Goal: Information Seeking & Learning: Check status

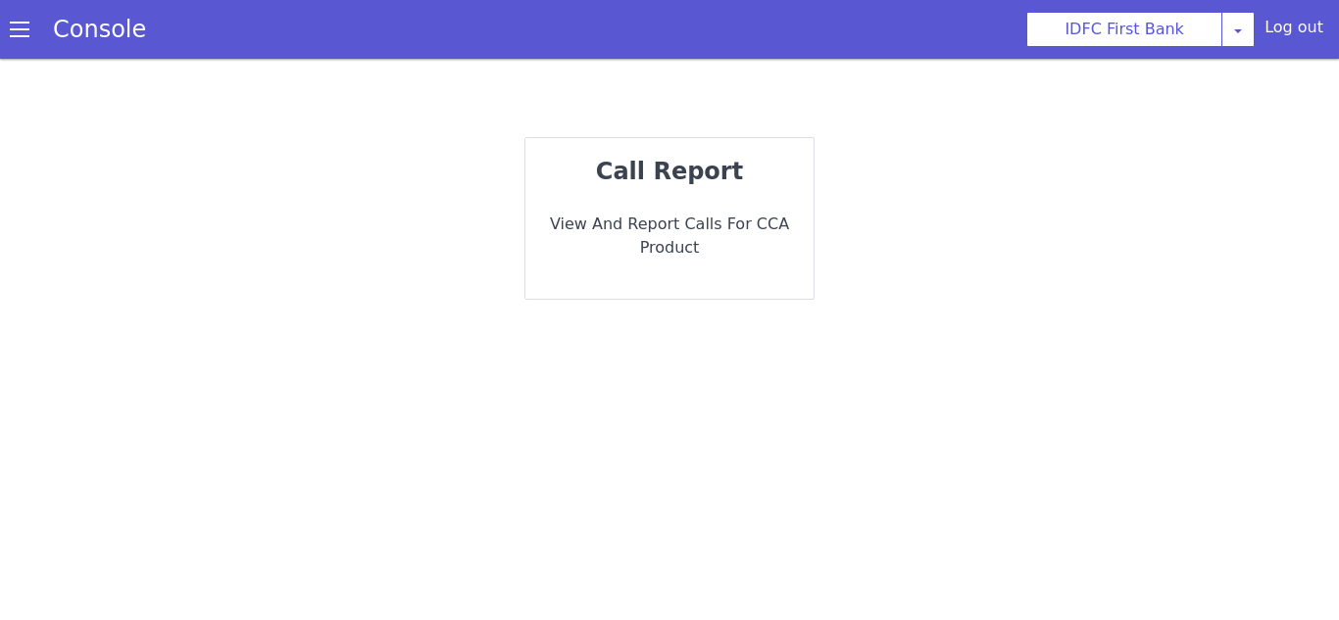
click at [702, 222] on p "View and report calls for CCA Product" at bounding box center [669, 236] width 257 height 47
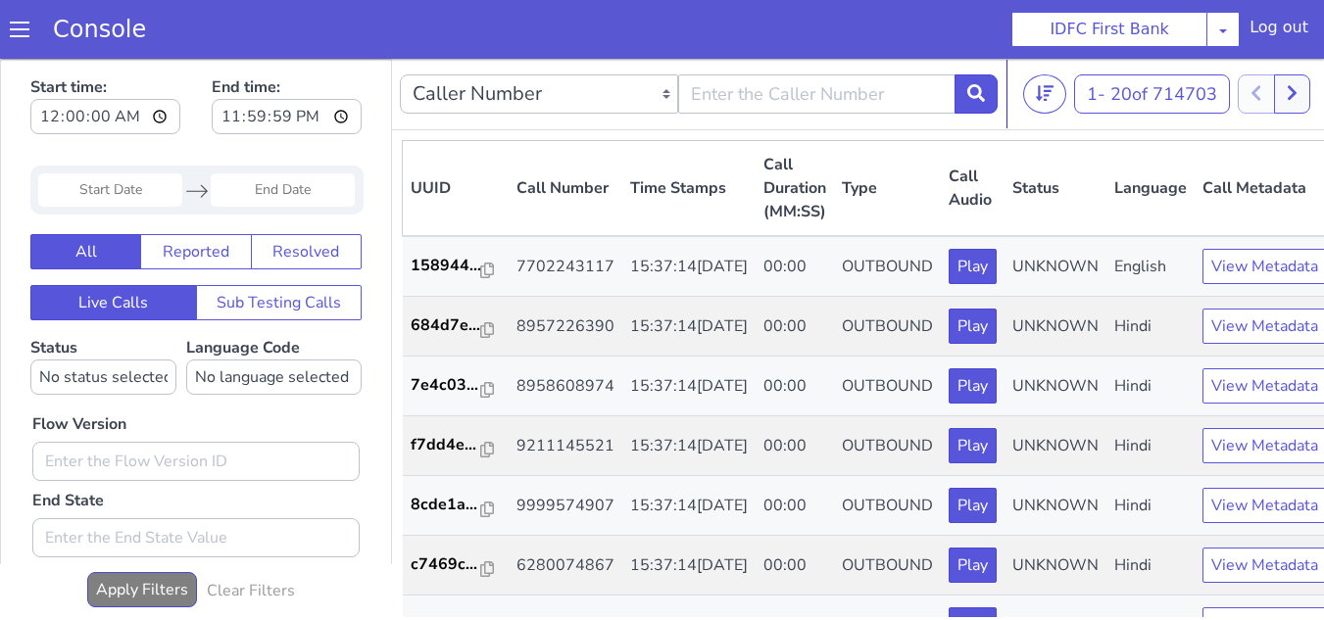
click at [141, 186] on input "Start Date" at bounding box center [110, 189] width 144 height 33
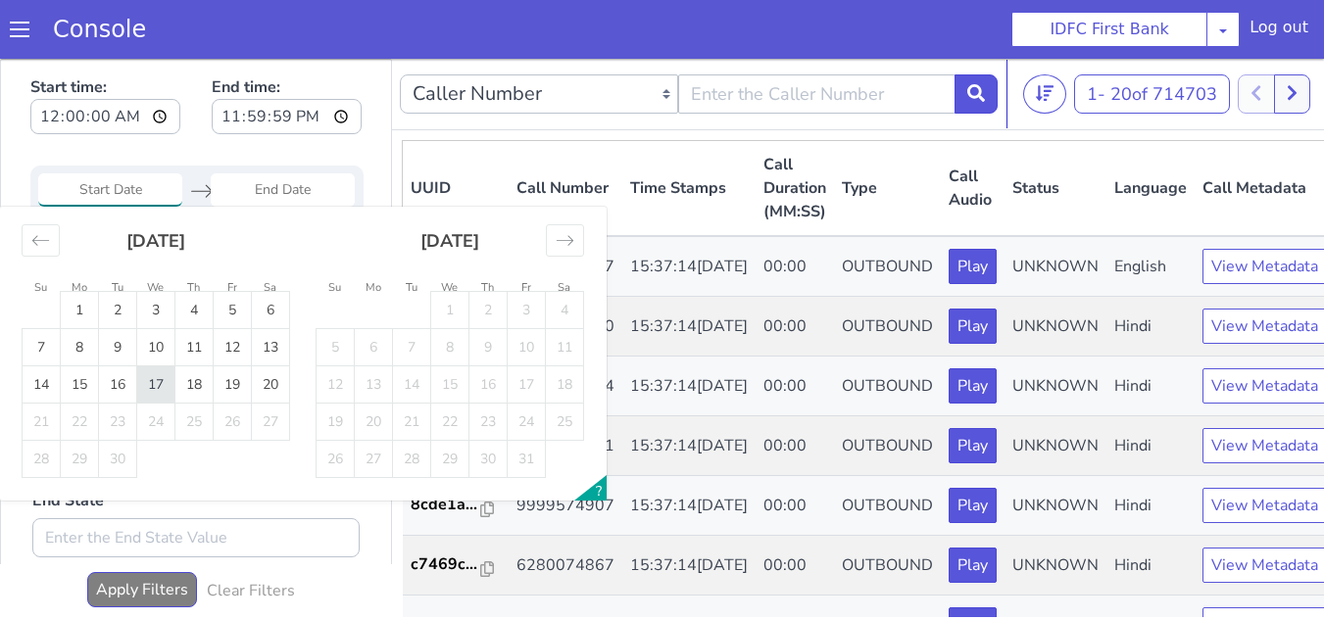
click at [151, 383] on td "17" at bounding box center [156, 384] width 38 height 37
type input "[DATE]"
click at [153, 383] on td "17" at bounding box center [156, 384] width 38 height 37
type input "[DATE]"
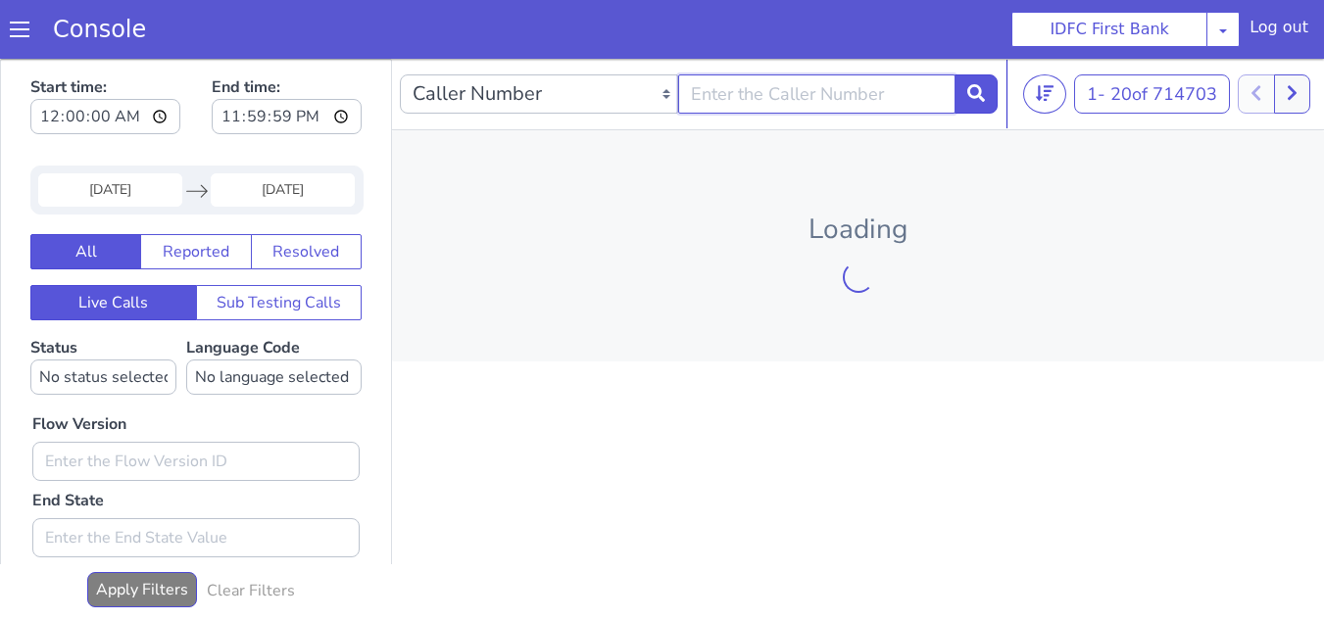
click at [757, 97] on input "text" at bounding box center [817, 93] width 278 height 39
paste input "9904329811"
type input "9904329811"
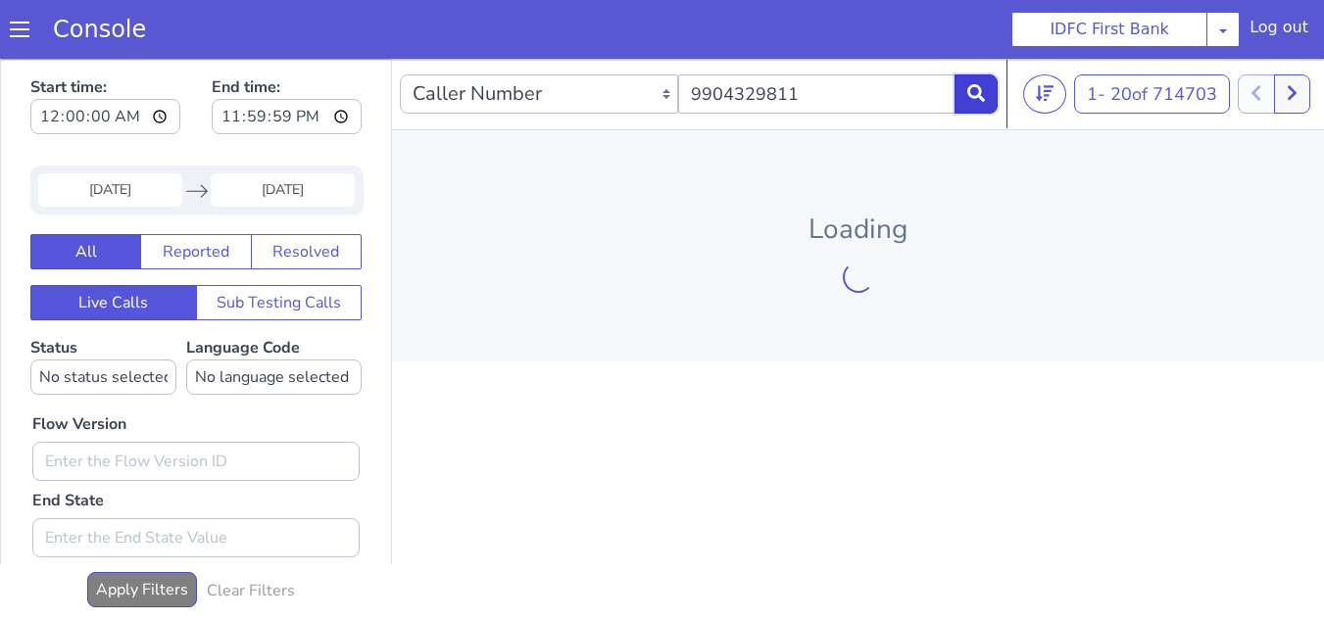
click at [969, 102] on icon at bounding box center [976, 93] width 18 height 18
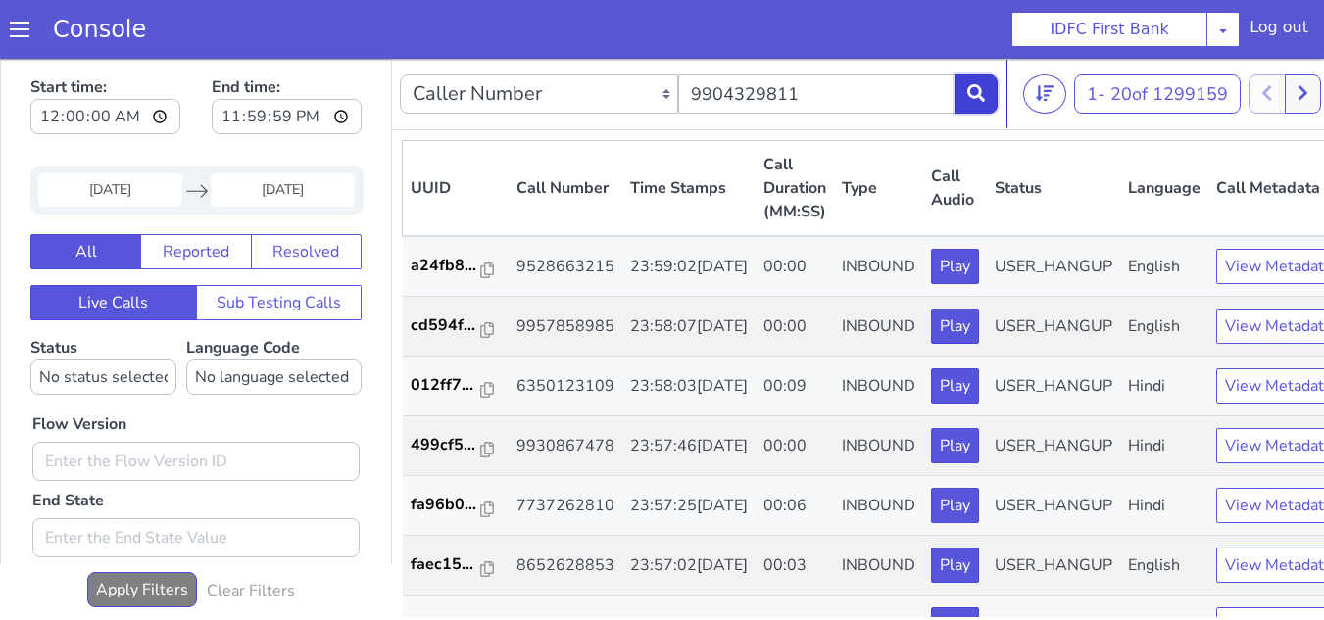
click at [991, 96] on button at bounding box center [975, 93] width 43 height 39
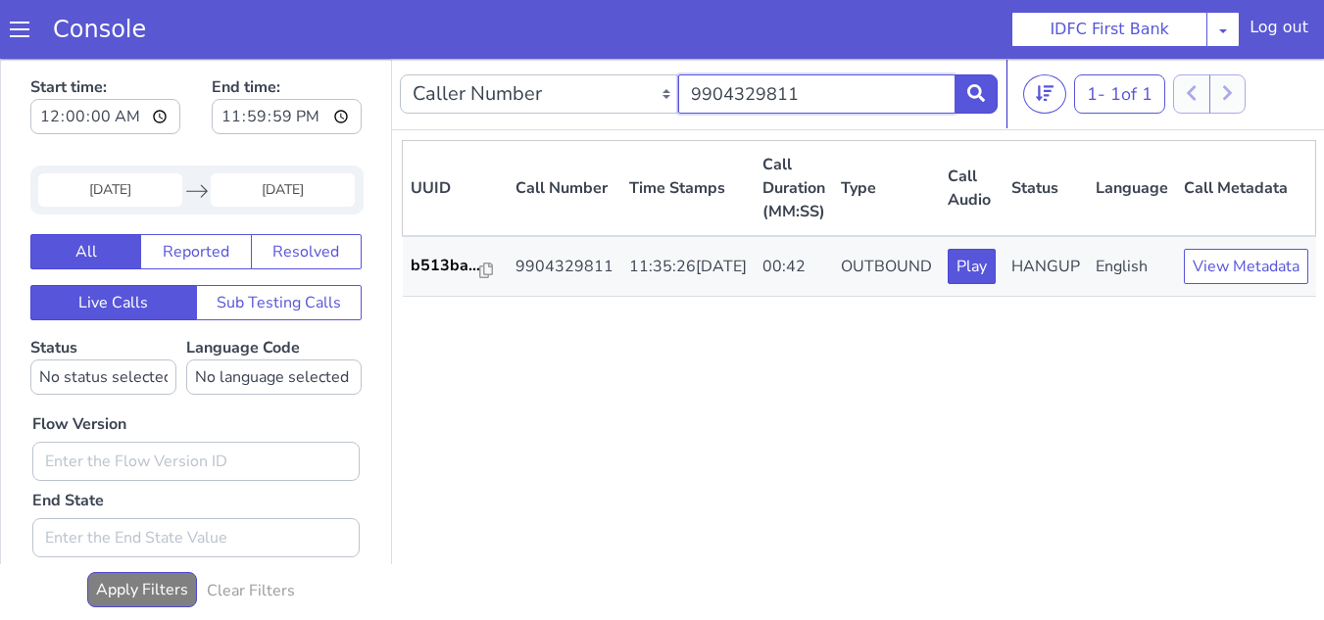
click at [789, 91] on input "9904329811" at bounding box center [817, 93] width 278 height 39
paste input "7660906354"
type input "7660906354"
click at [999, 96] on nav "Caller Number Call UUID Custom Parameter 7660906354 1 - 1 of 1 20 50 100" at bounding box center [859, 95] width 934 height 72
click at [982, 97] on icon at bounding box center [976, 93] width 18 height 18
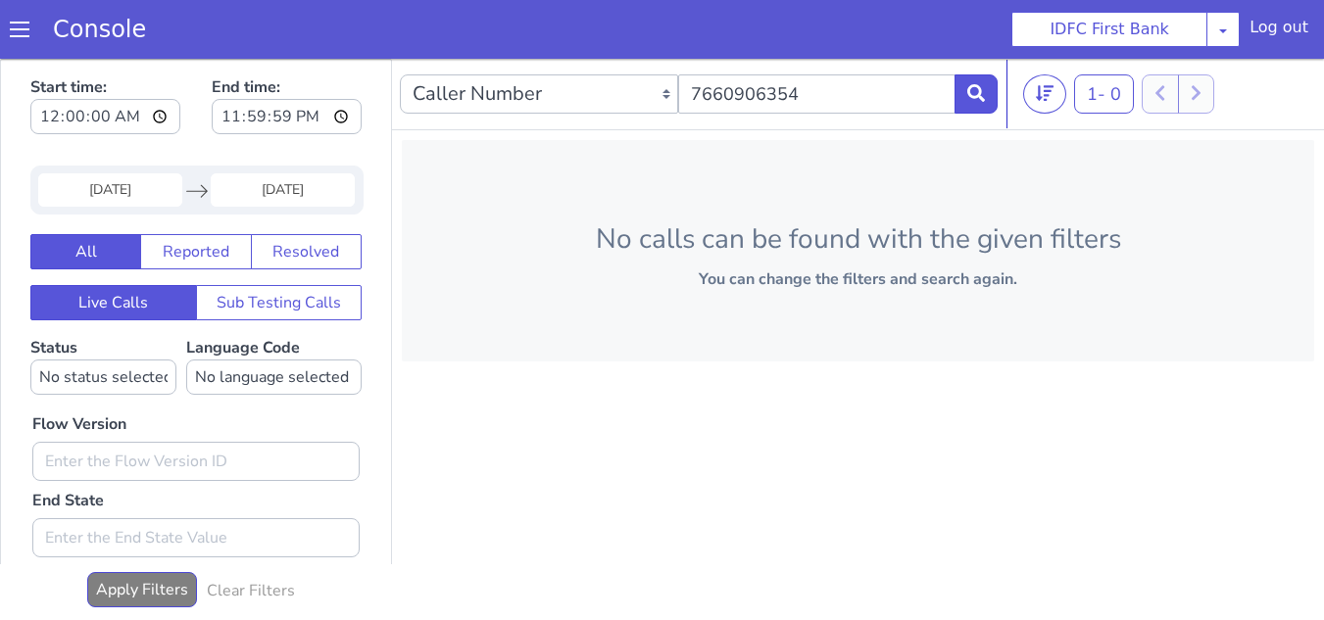
click at [152, 189] on input "[DATE]" at bounding box center [110, 189] width 144 height 33
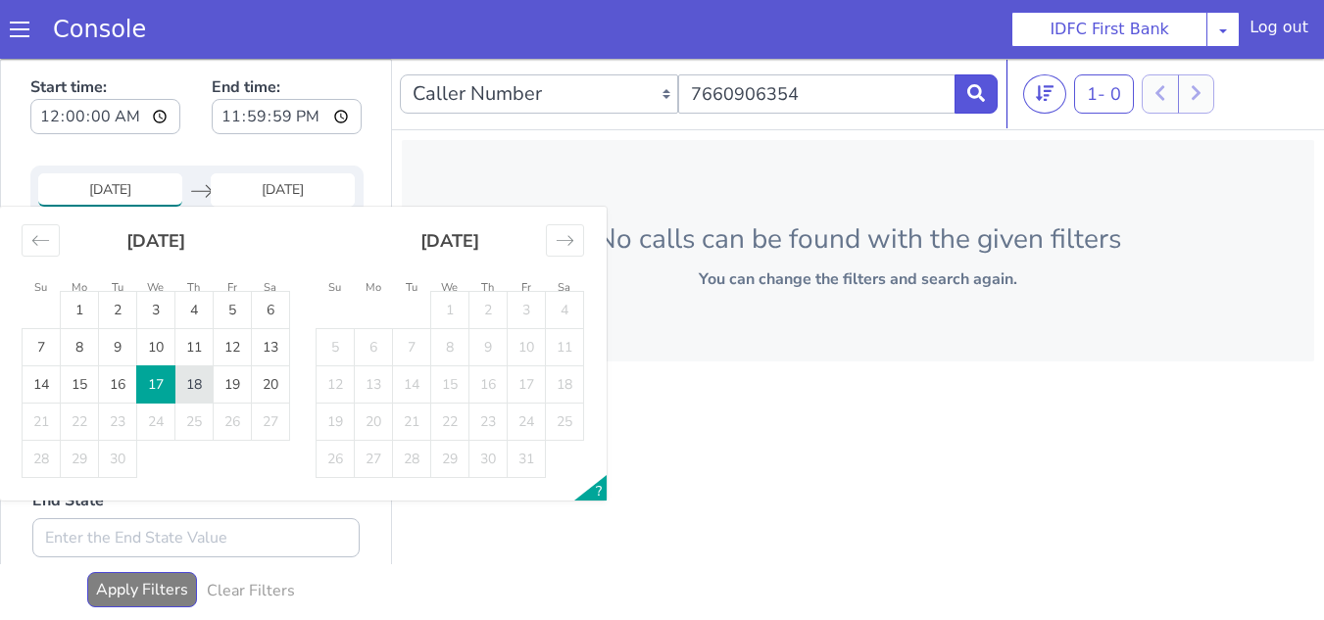
click at [182, 376] on td "18" at bounding box center [194, 384] width 38 height 37
type input "[DATE]"
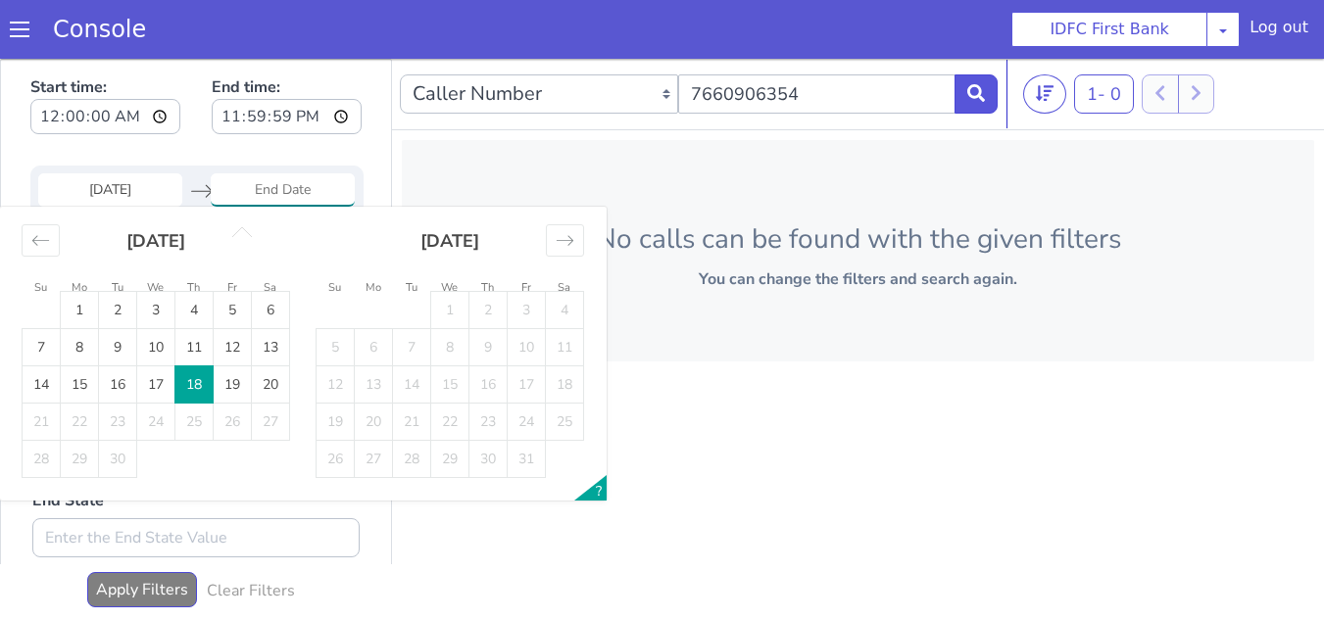
click at [186, 373] on td "18" at bounding box center [194, 384] width 38 height 37
type input "[DATE]"
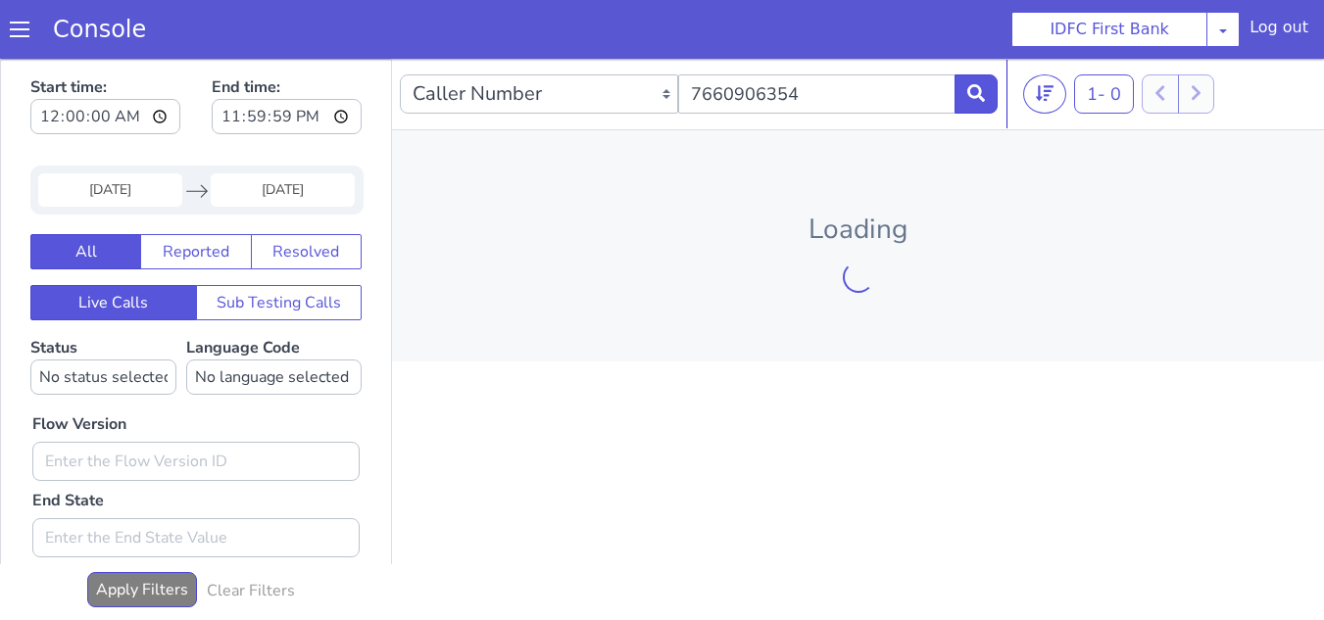
scroll to position [196, 0]
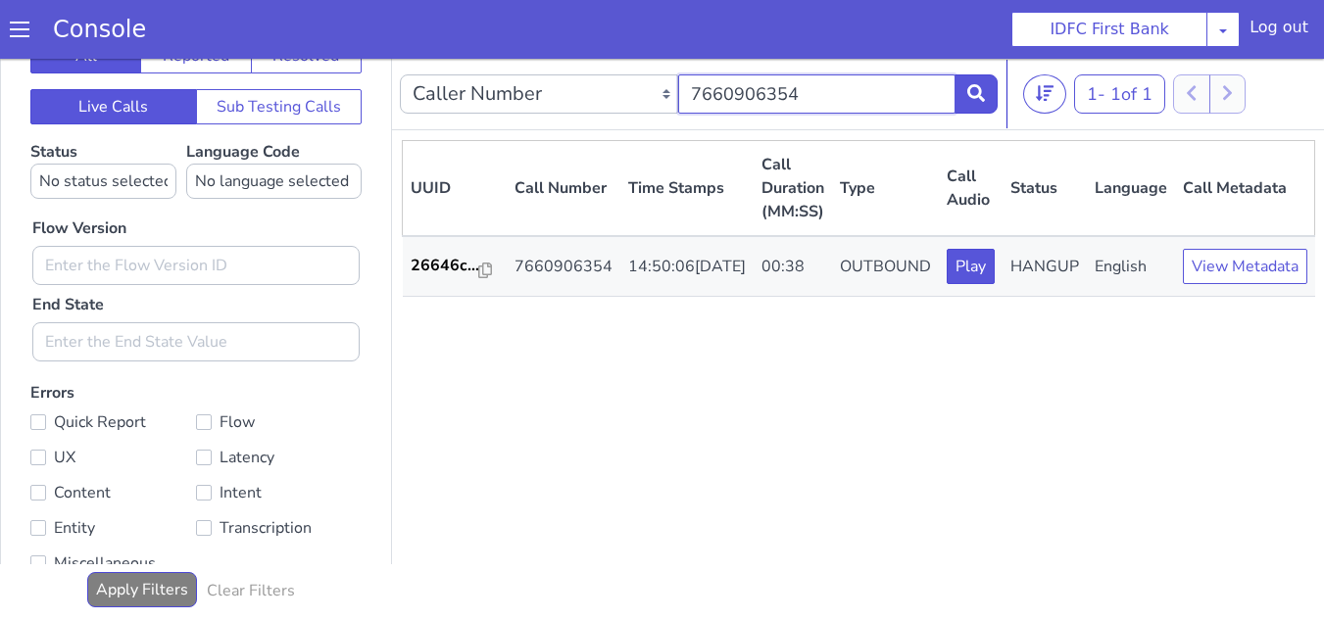
click at [769, 99] on input "7660906354" at bounding box center [817, 93] width 278 height 39
paste input "9986571207"
type input "9986571207"
click at [964, 87] on button at bounding box center [975, 93] width 43 height 39
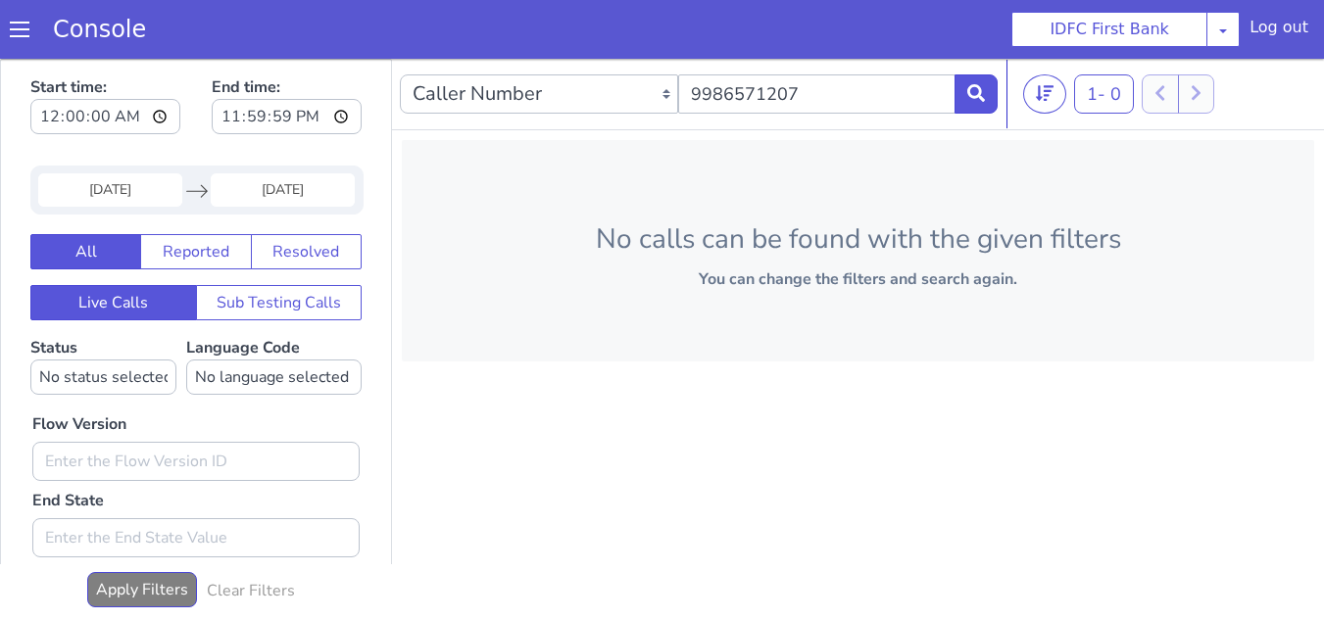
click at [108, 193] on input "[DATE]" at bounding box center [110, 189] width 144 height 33
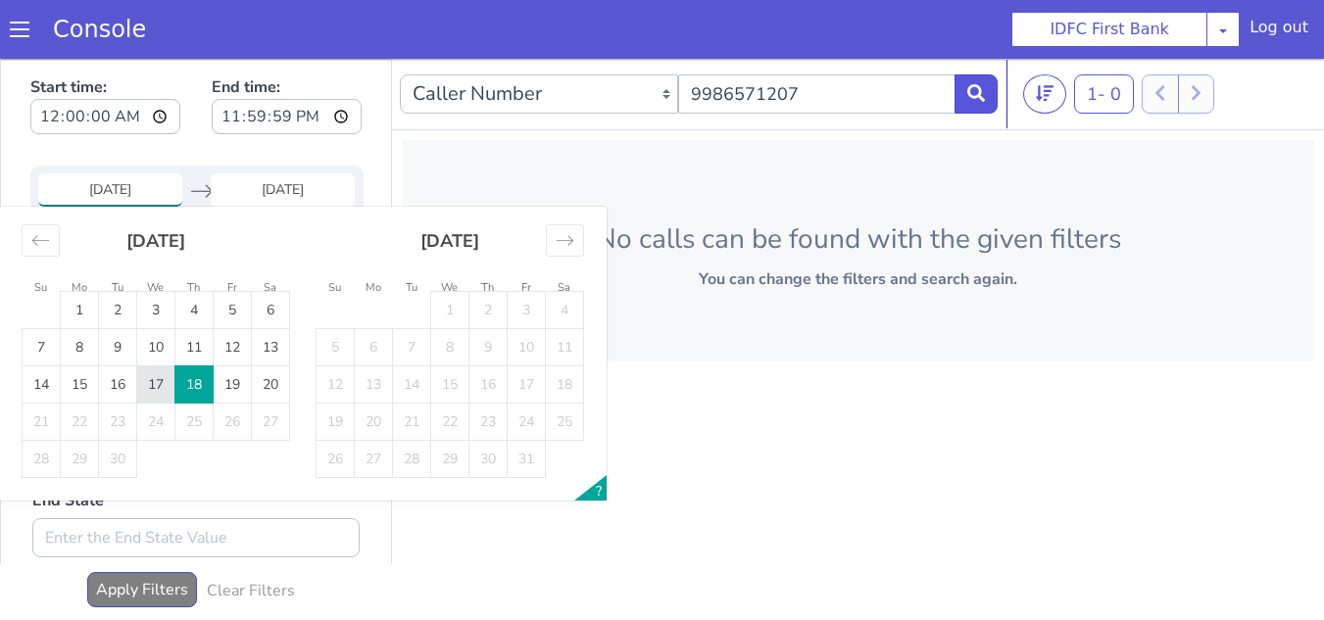
click at [156, 381] on td "17" at bounding box center [156, 384] width 38 height 37
type input "[DATE]"
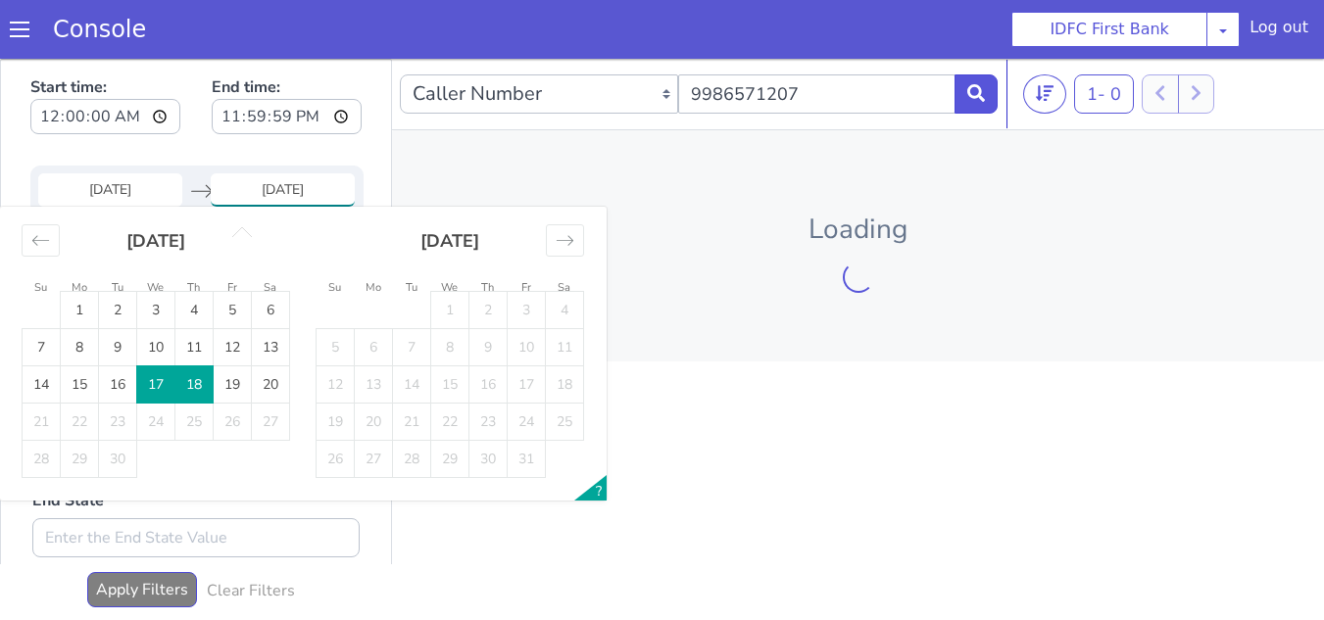
click at [156, 381] on td "17" at bounding box center [156, 384] width 38 height 37
type input "[DATE]"
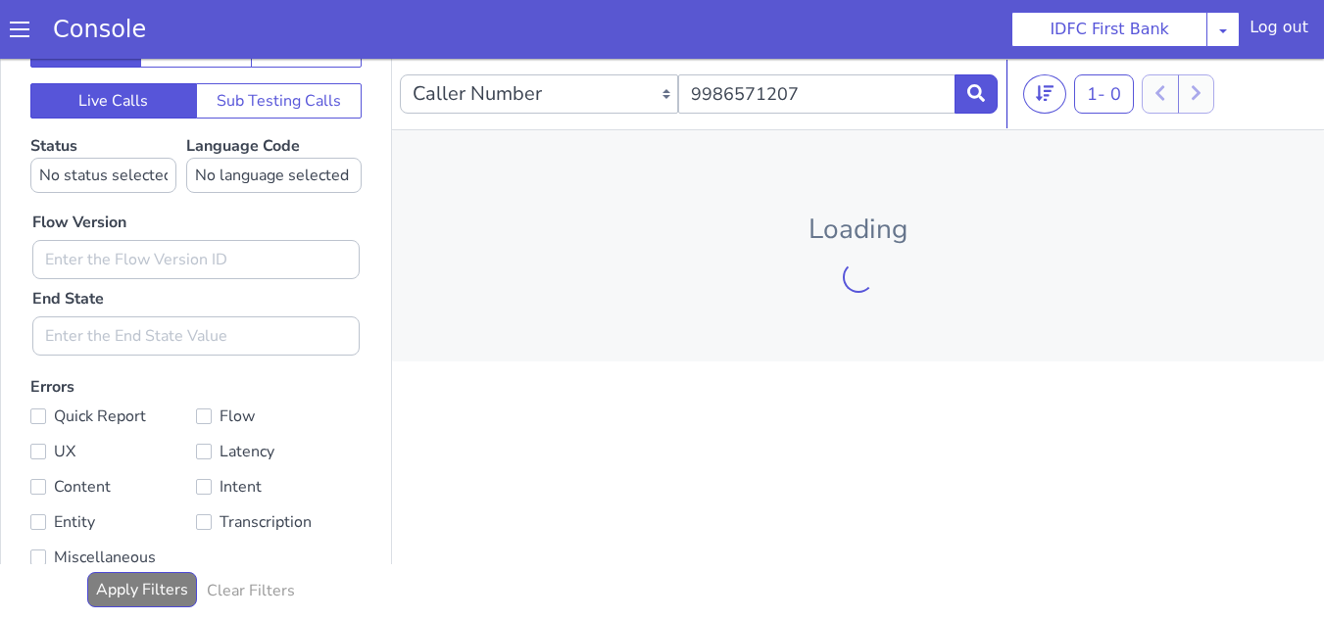
scroll to position [214, 0]
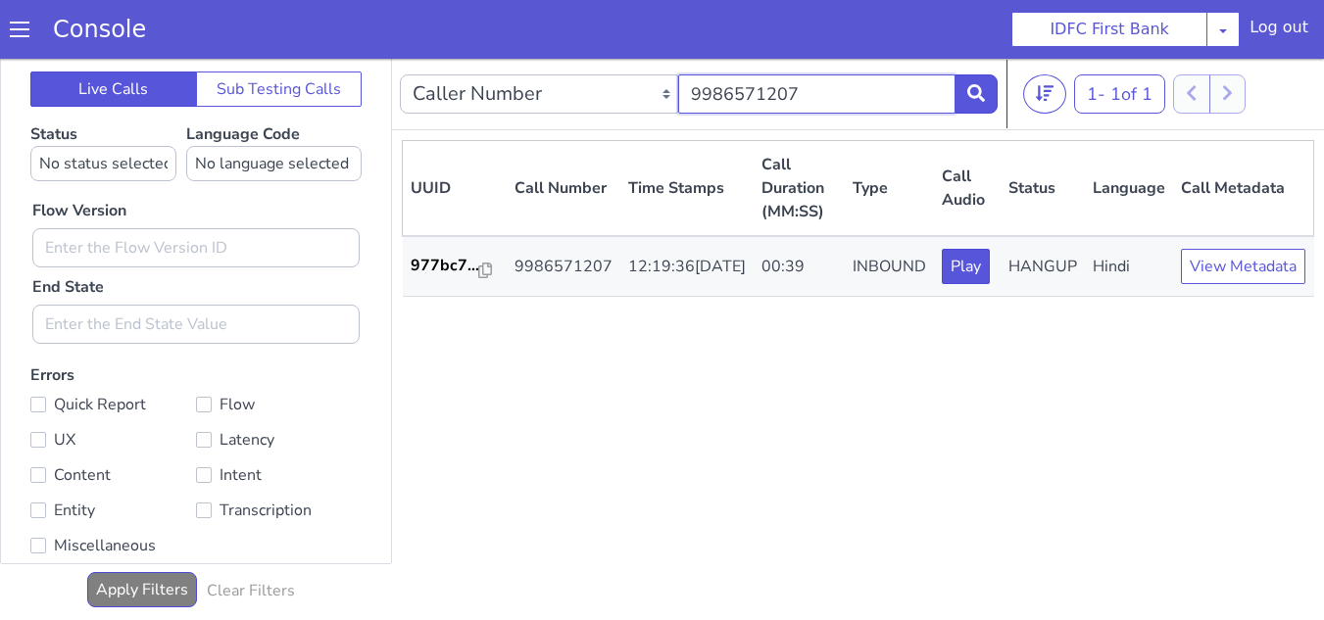
click at [783, 100] on input "9986571207" at bounding box center [817, 93] width 278 height 39
paste input "7411214673"
type input "7411214673"
click at [958, 90] on button at bounding box center [975, 93] width 43 height 39
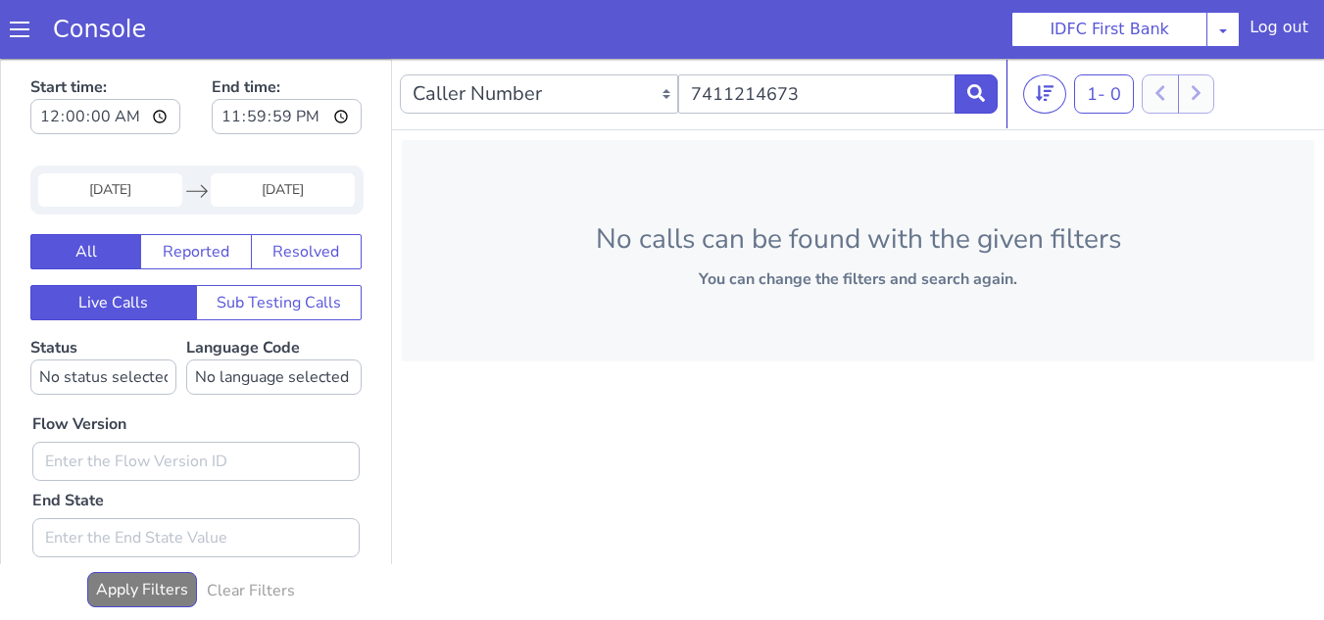
click at [115, 198] on input "[DATE]" at bounding box center [110, 189] width 144 height 33
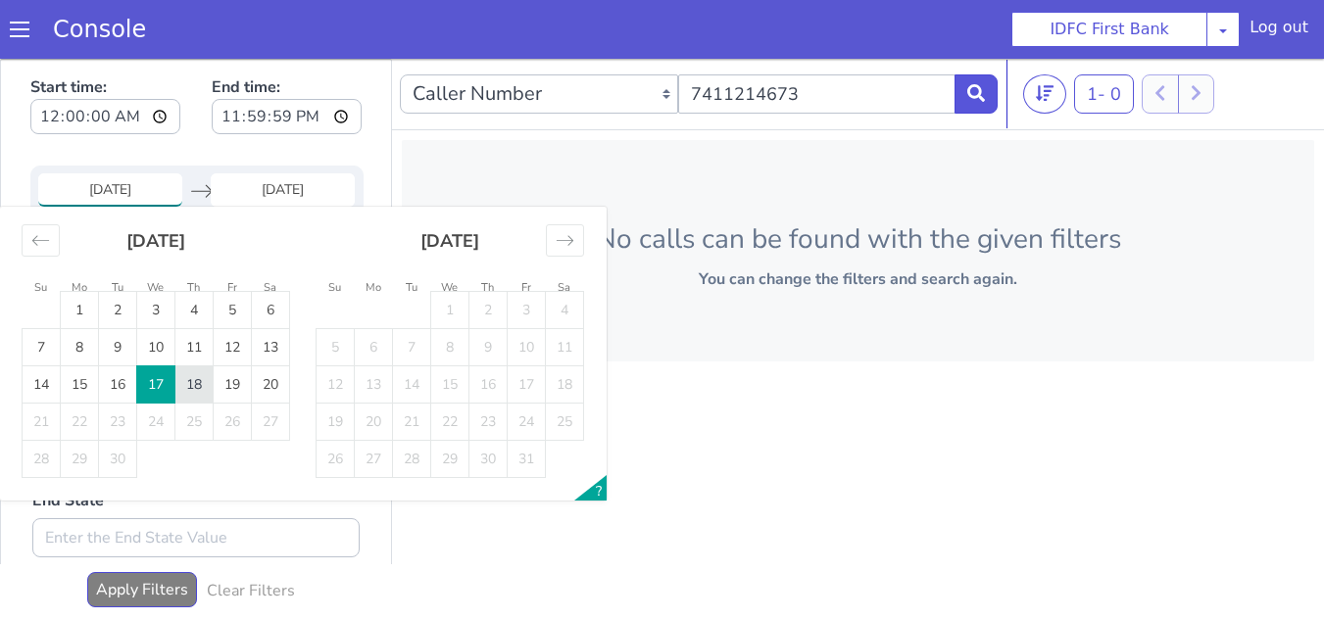
click at [169, 376] on td "17" at bounding box center [156, 384] width 38 height 37
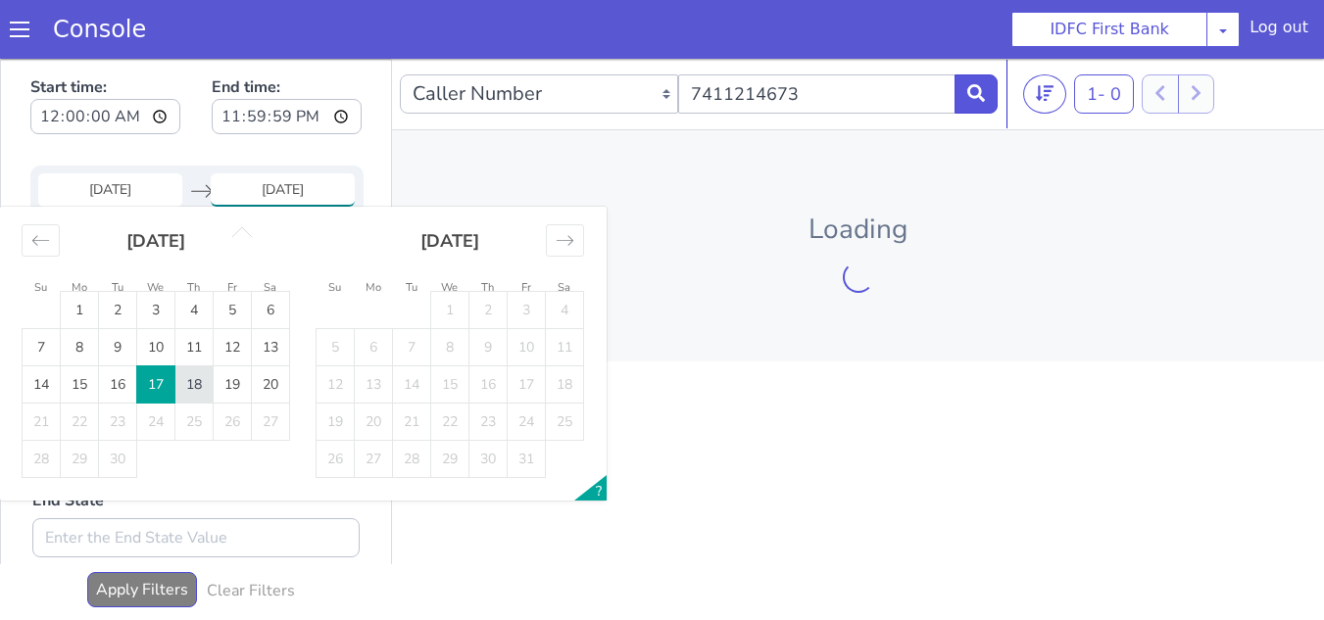
click at [191, 378] on td "18" at bounding box center [194, 384] width 38 height 37
type input "[DATE]"
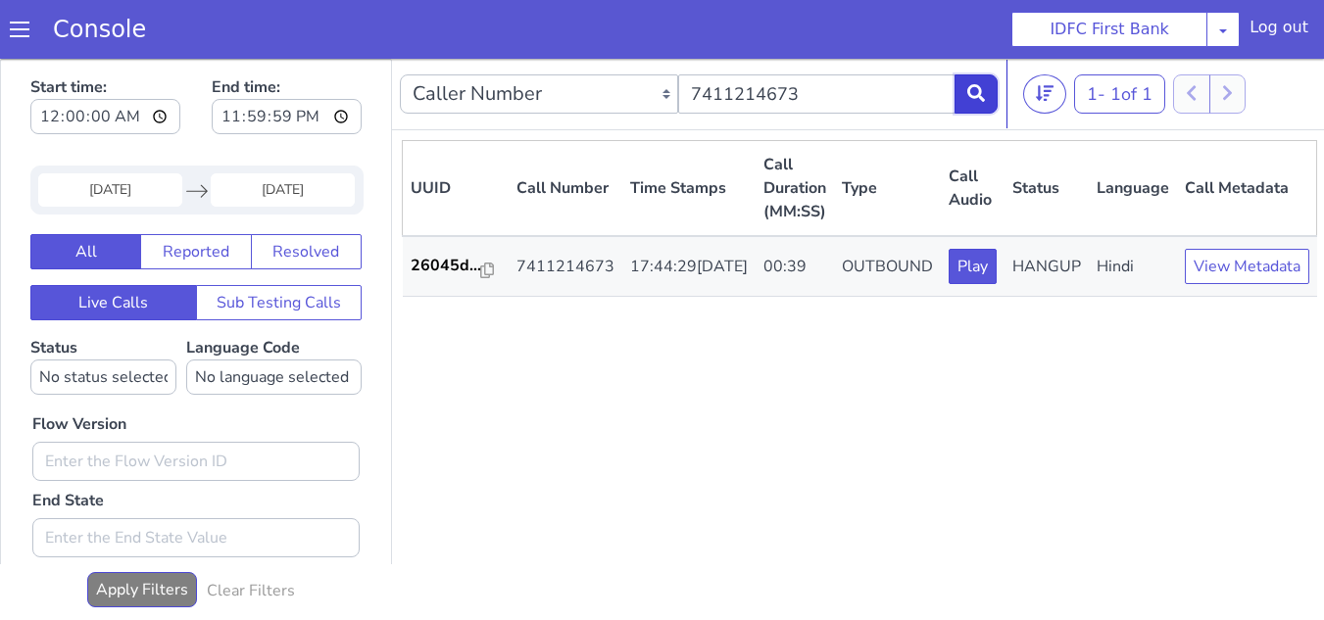
click at [968, 96] on icon at bounding box center [976, 93] width 18 height 18
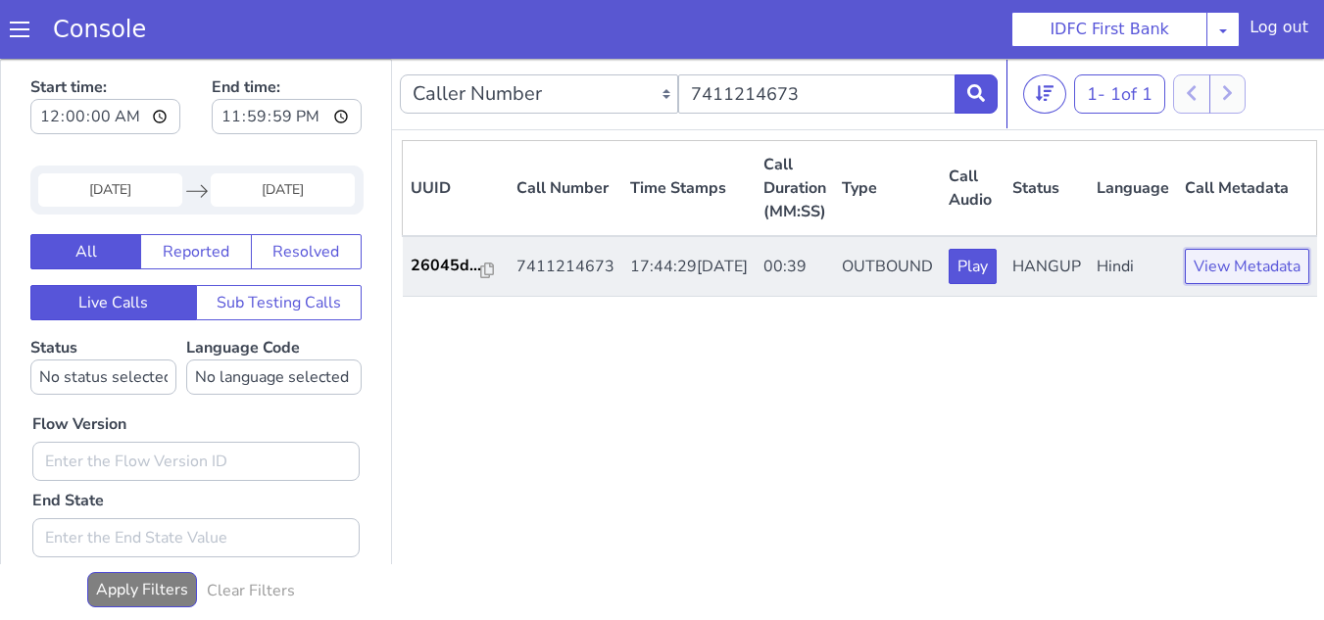
click at [1185, 281] on button "View Metadata" at bounding box center [1247, 266] width 124 height 35
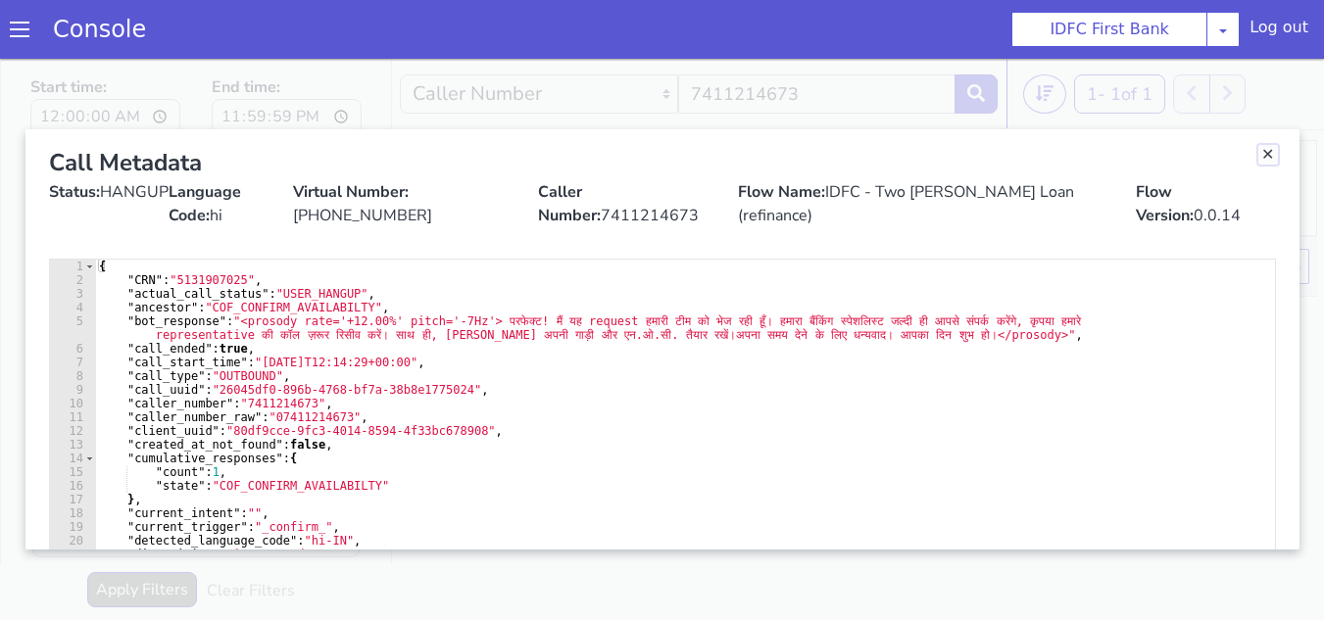
click at [1260, 161] on link "Close" at bounding box center [1268, 155] width 20 height 20
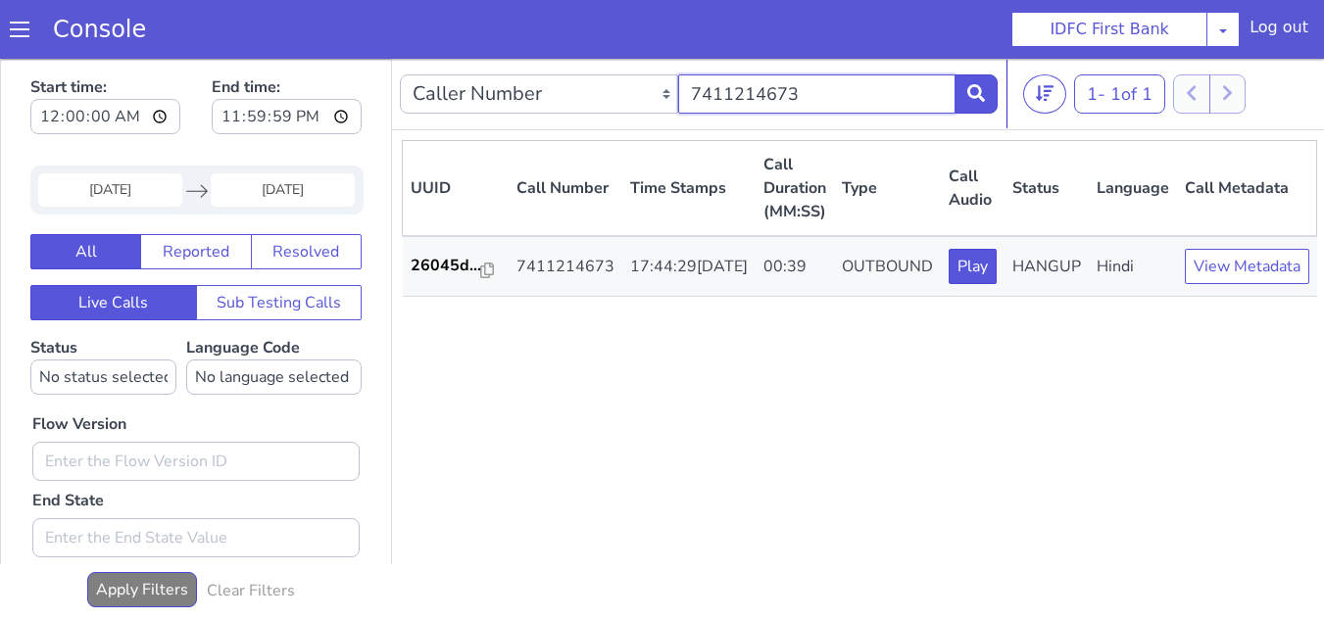
click at [797, 96] on input "7411214673" at bounding box center [817, 93] width 278 height 39
paste input "9930435108"
click at [973, 96] on icon at bounding box center [976, 93] width 18 height 18
click at [811, 96] on input "9930435108" at bounding box center [817, 93] width 278 height 39
paste input "7018453080"
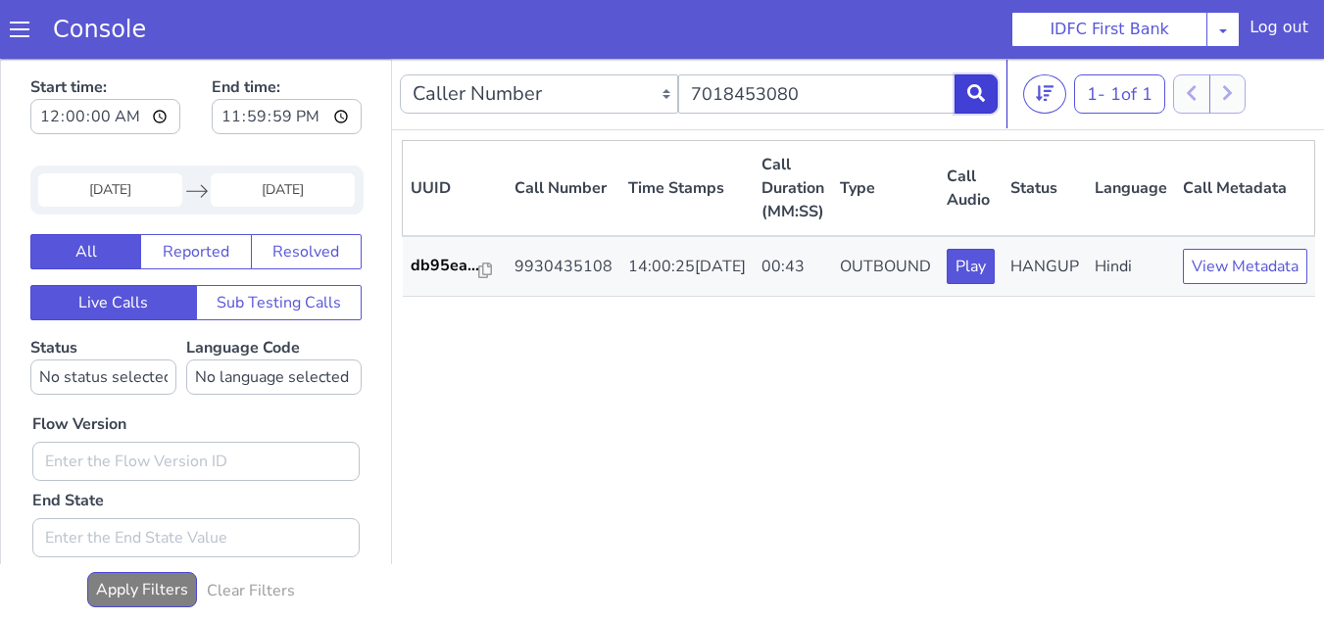
click at [968, 96] on icon at bounding box center [976, 93] width 18 height 18
click at [879, 454] on div "UUID Call Number Time Stamps Call Duration (MM:SS) Type Call Audio Status Langu…" at bounding box center [858, 378] width 912 height 477
click at [801, 87] on input "7018453080" at bounding box center [817, 93] width 278 height 39
paste input "984957122"
click at [979, 99] on icon at bounding box center [976, 93] width 18 height 18
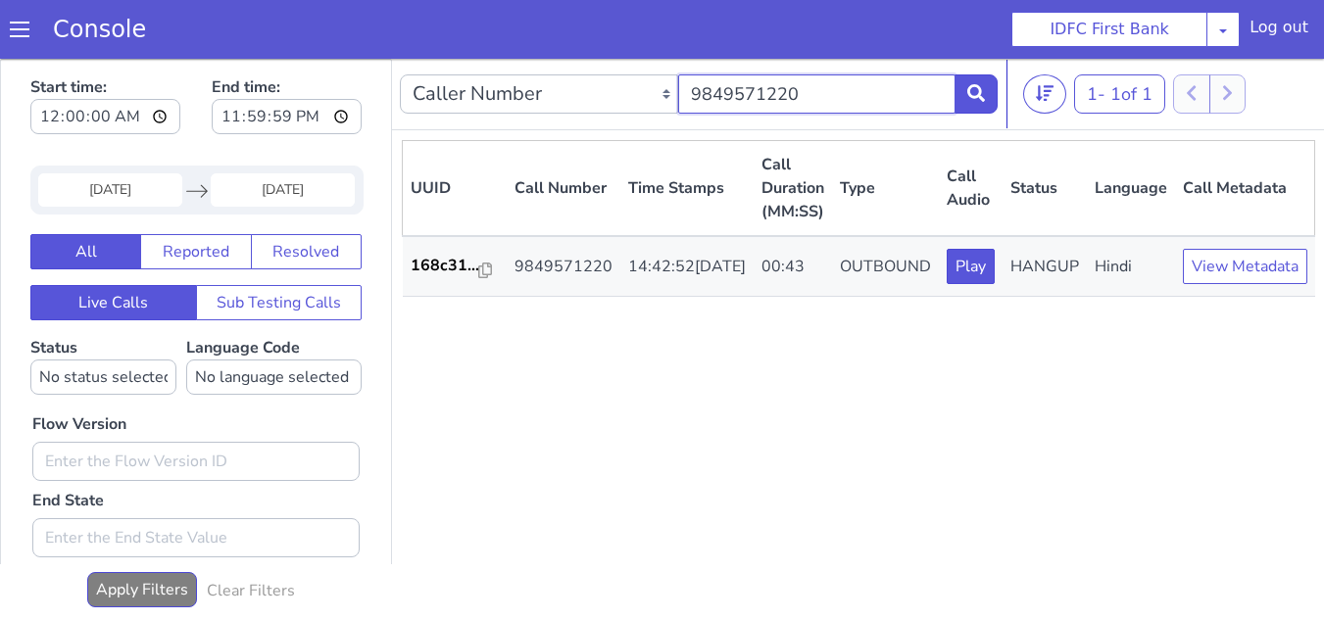
click at [793, 88] on input "9849571220" at bounding box center [817, 93] width 278 height 39
paste input "6363509693"
click at [971, 92] on icon at bounding box center [976, 93] width 18 height 18
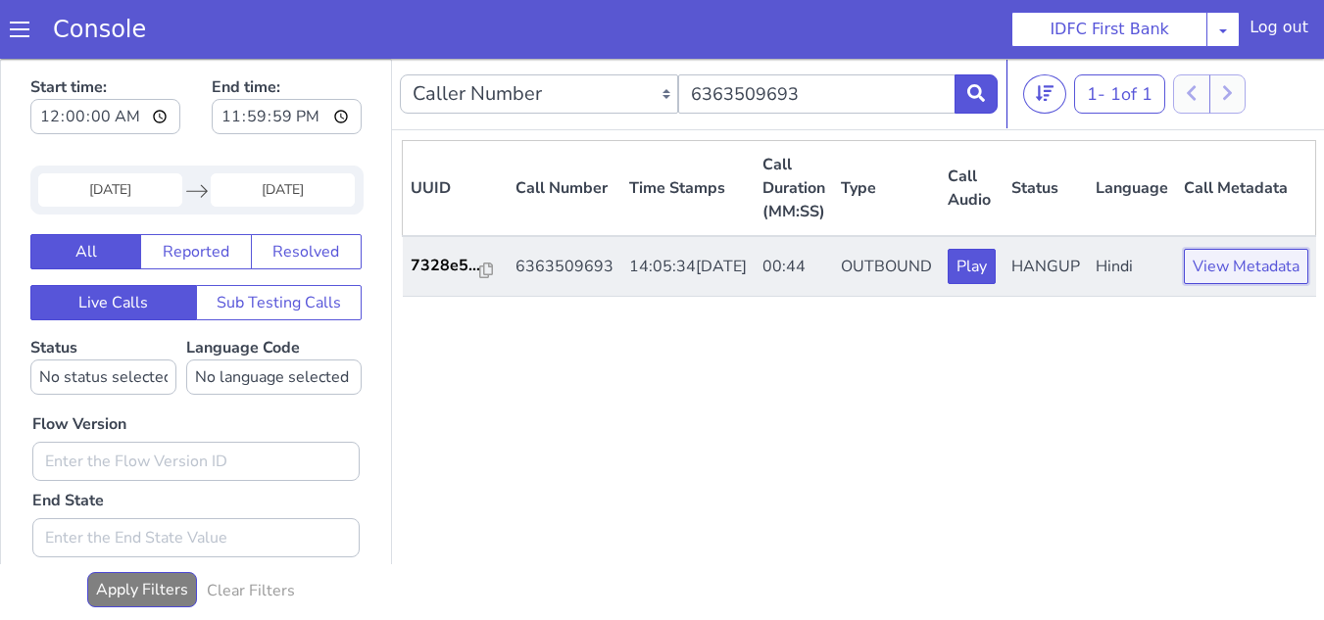
click at [1212, 284] on button "View Metadata" at bounding box center [1246, 266] width 124 height 35
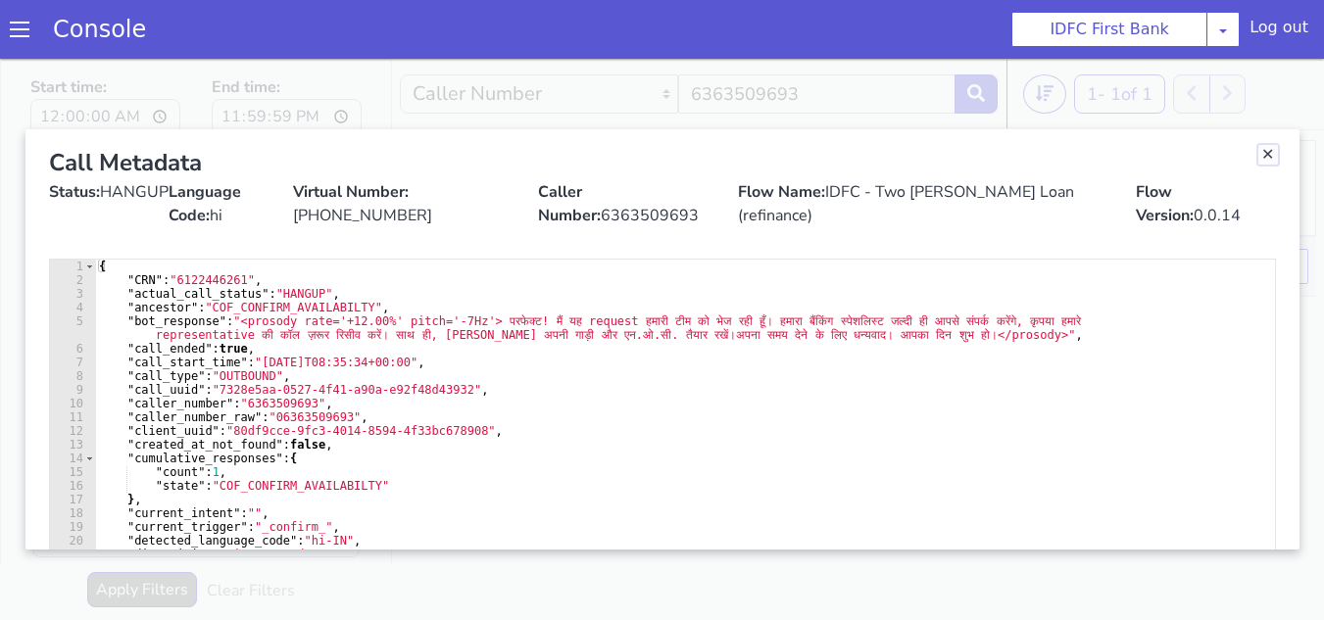
click at [1261, 154] on link "Close" at bounding box center [1268, 155] width 20 height 20
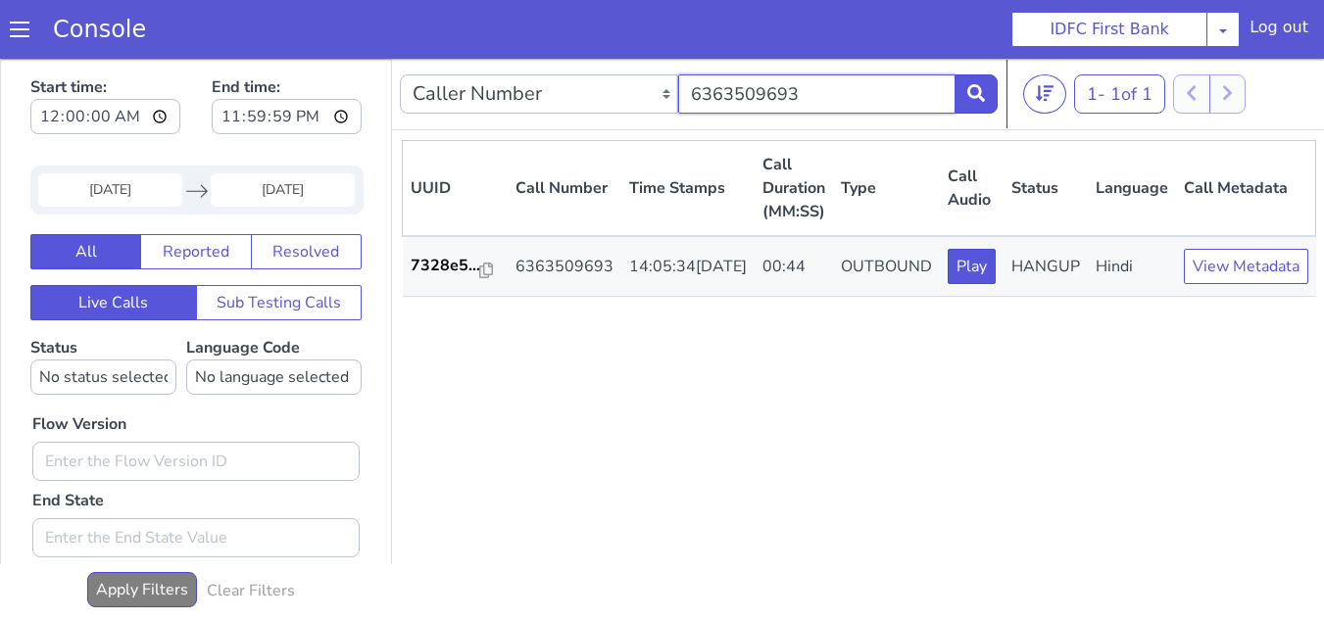
click at [785, 94] on input "6363509693" at bounding box center [817, 93] width 278 height 39
paste input "9343801554"
type input "9343801554"
click at [968, 92] on icon at bounding box center [976, 93] width 18 height 18
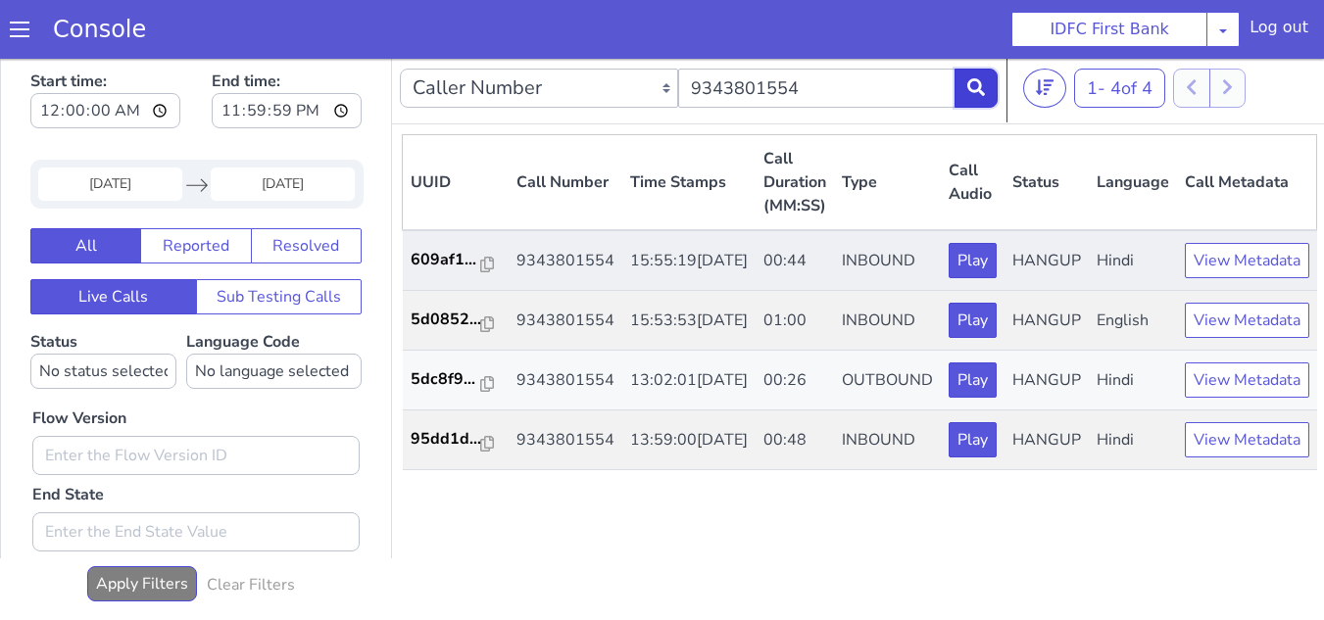
scroll to position [7, 0]
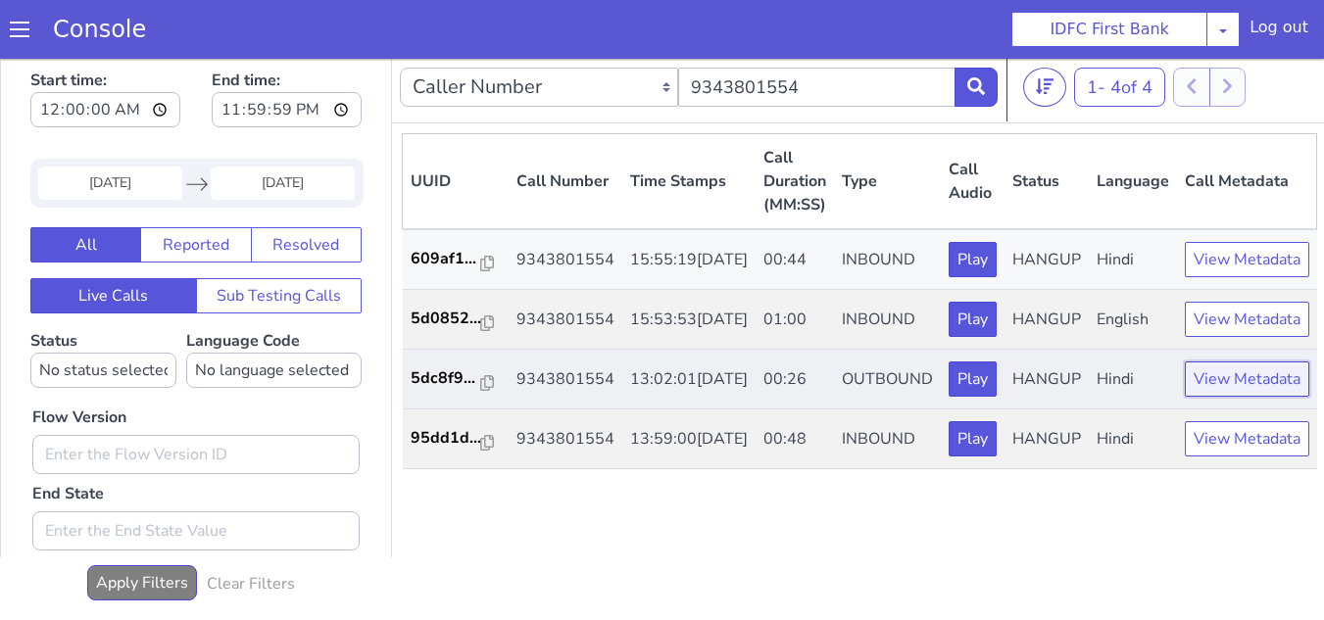
click at [1218, 397] on button "View Metadata" at bounding box center [1247, 379] width 124 height 35
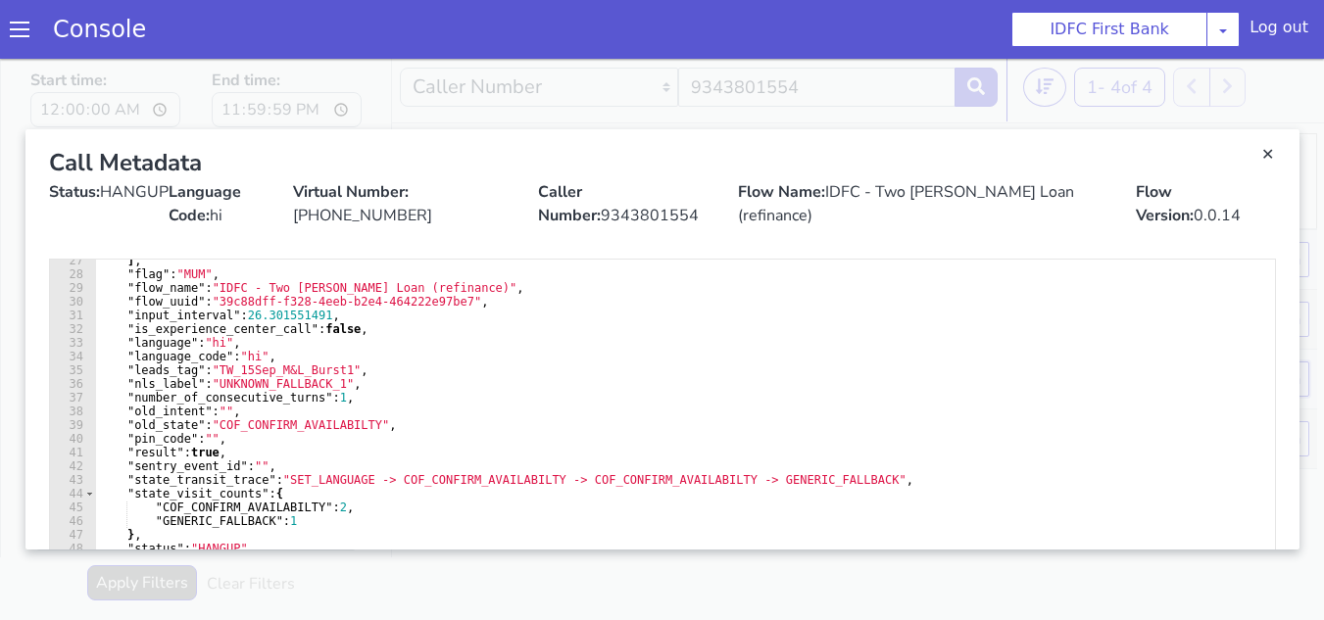
scroll to position [190, 0]
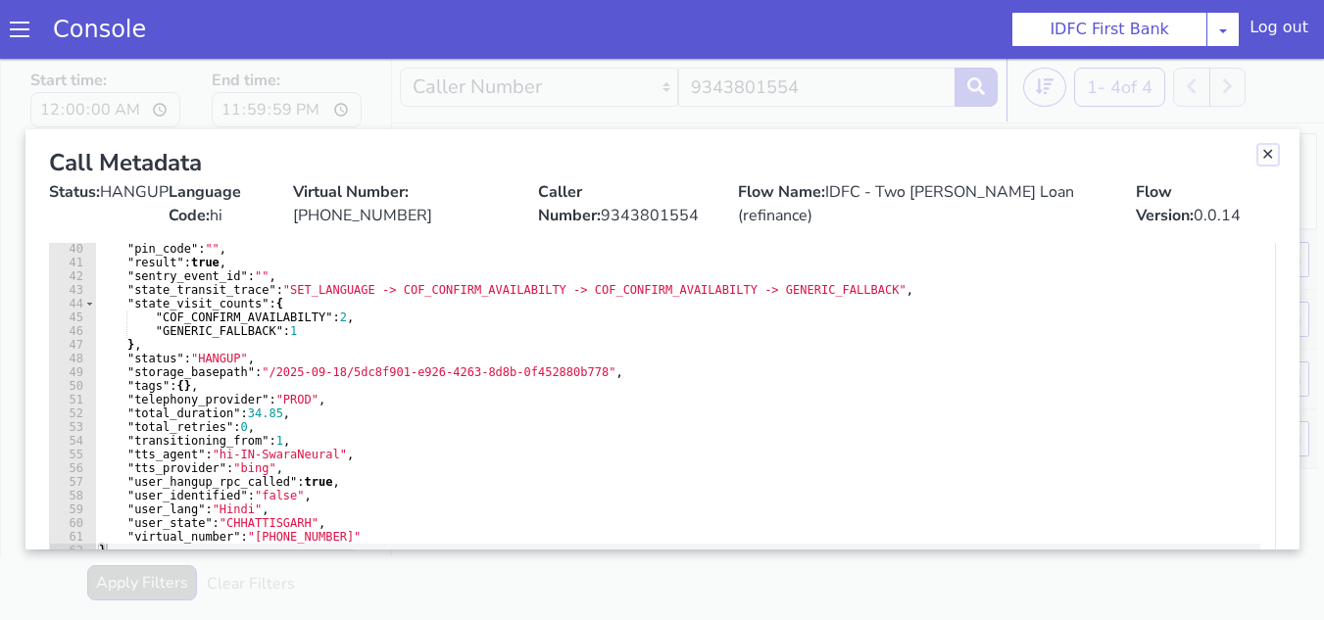
click at [1262, 152] on link "Close" at bounding box center [1268, 155] width 20 height 20
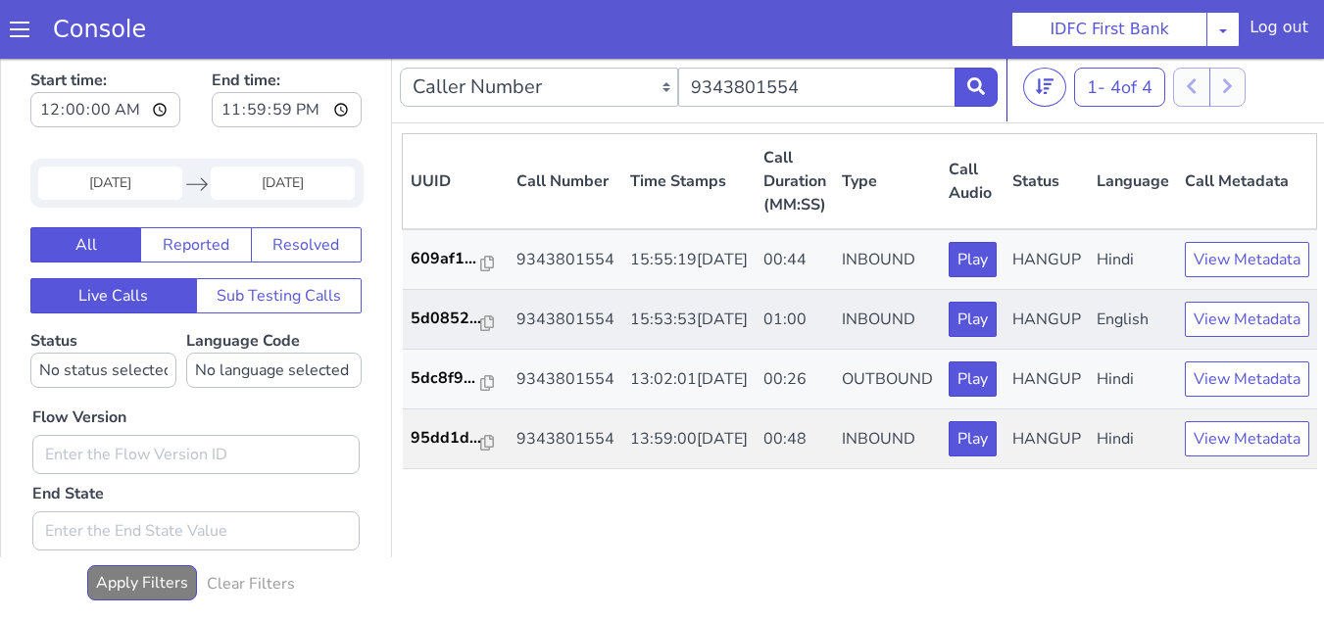
scroll to position [6, 0]
